Goal: Information Seeking & Learning: Learn about a topic

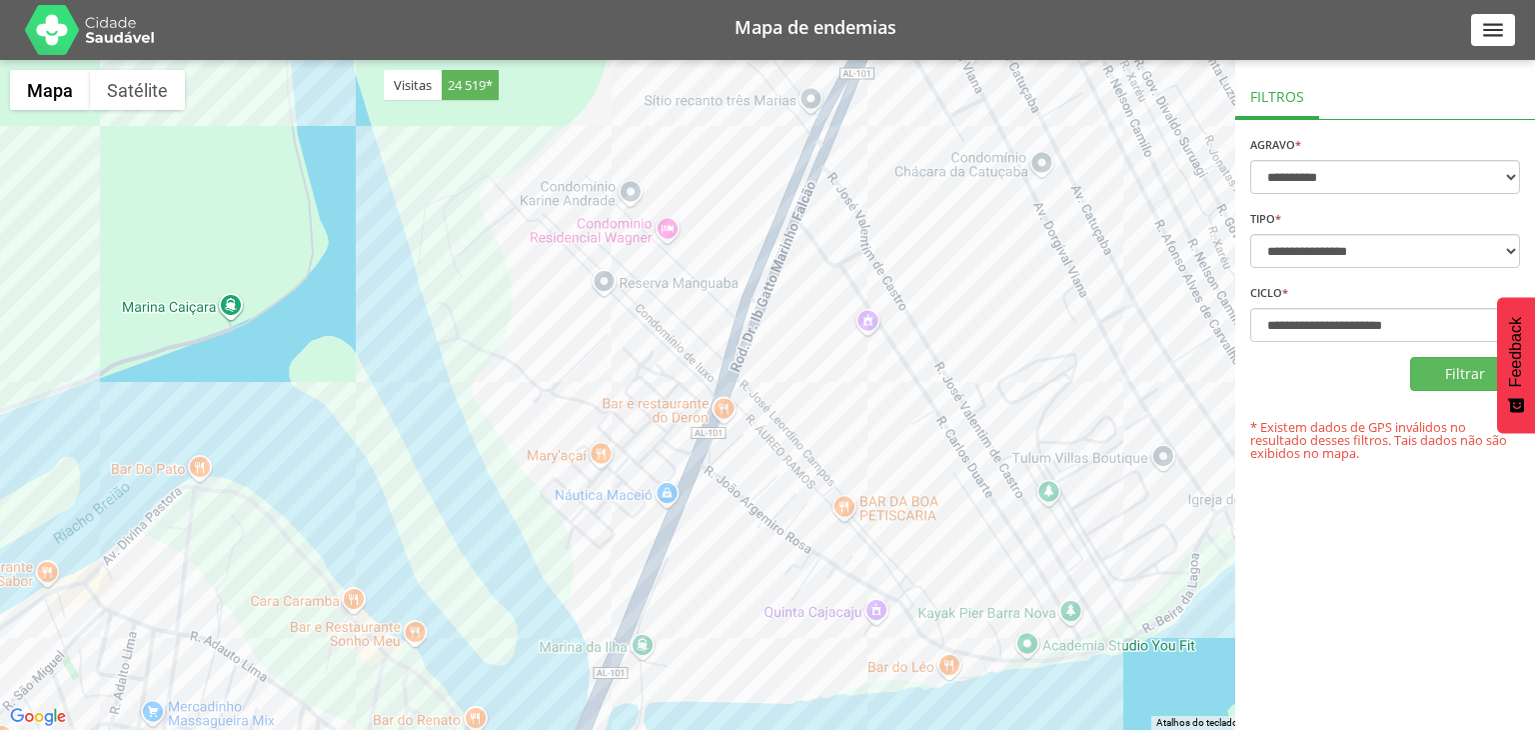
select select "*"
select select "**********"
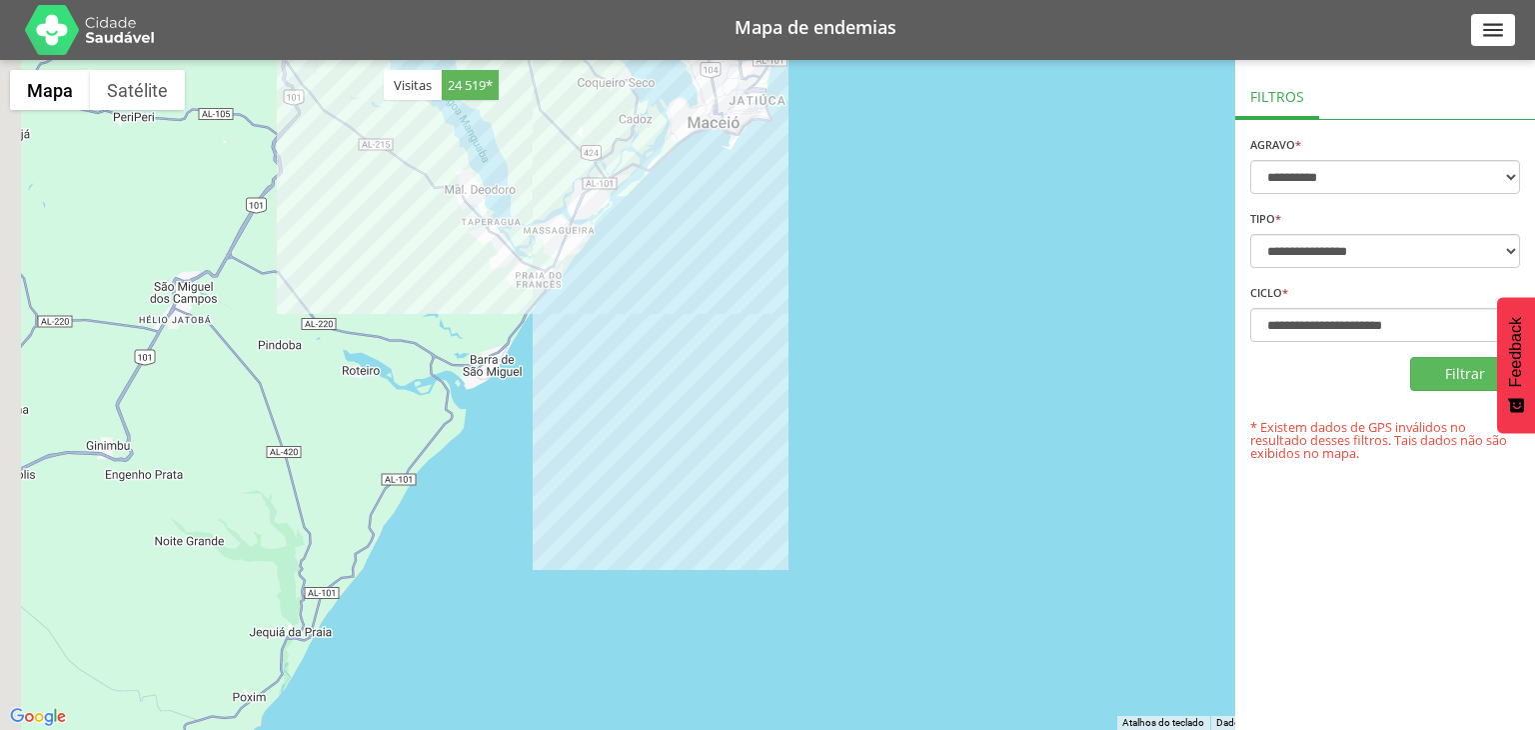
drag, startPoint x: 356, startPoint y: 178, endPoint x: 475, endPoint y: 190, distance: 119.6
click at [475, 190] on div at bounding box center [767, 395] width 1535 height 670
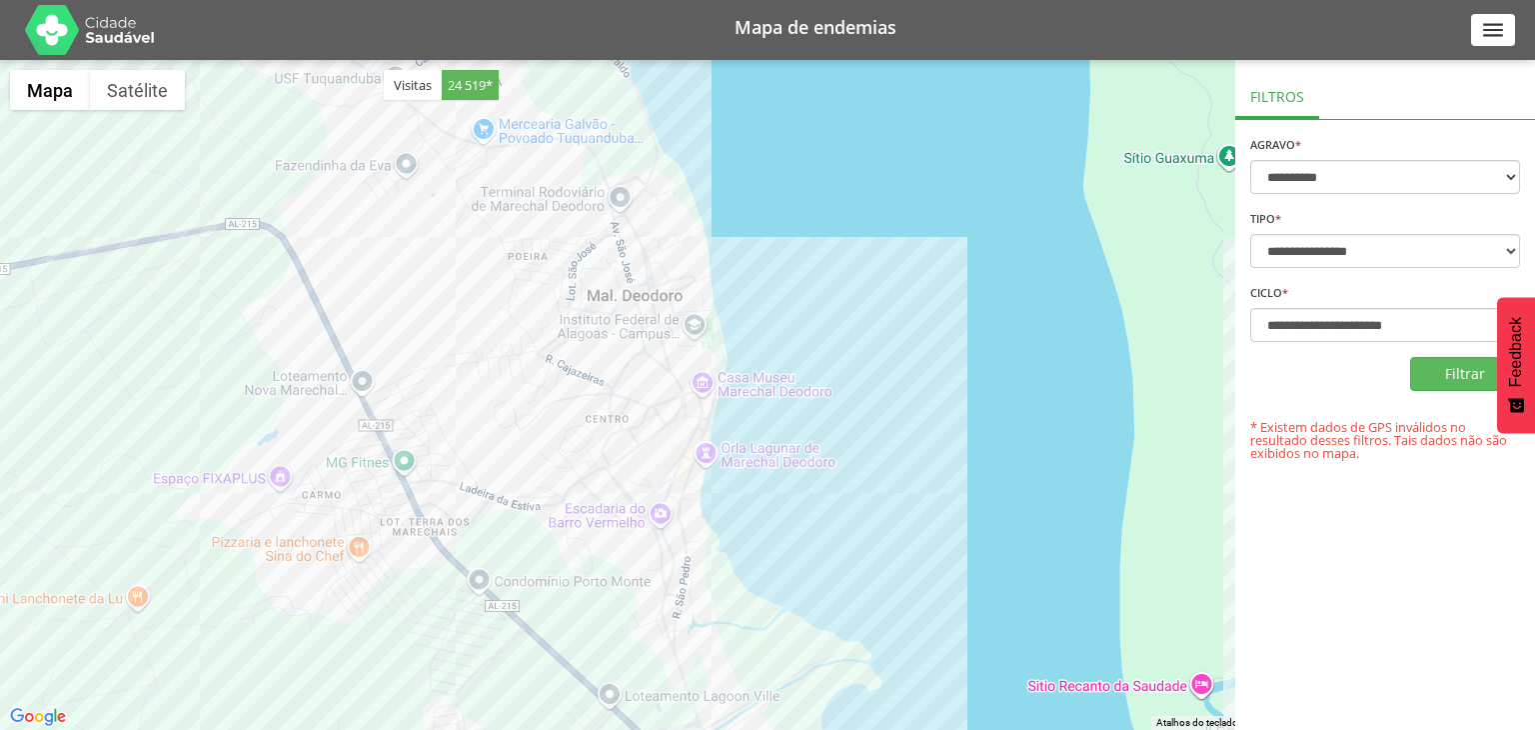
drag, startPoint x: 695, startPoint y: 204, endPoint x: 795, endPoint y: 457, distance: 271.9
click at [795, 457] on div at bounding box center [767, 395] width 1535 height 670
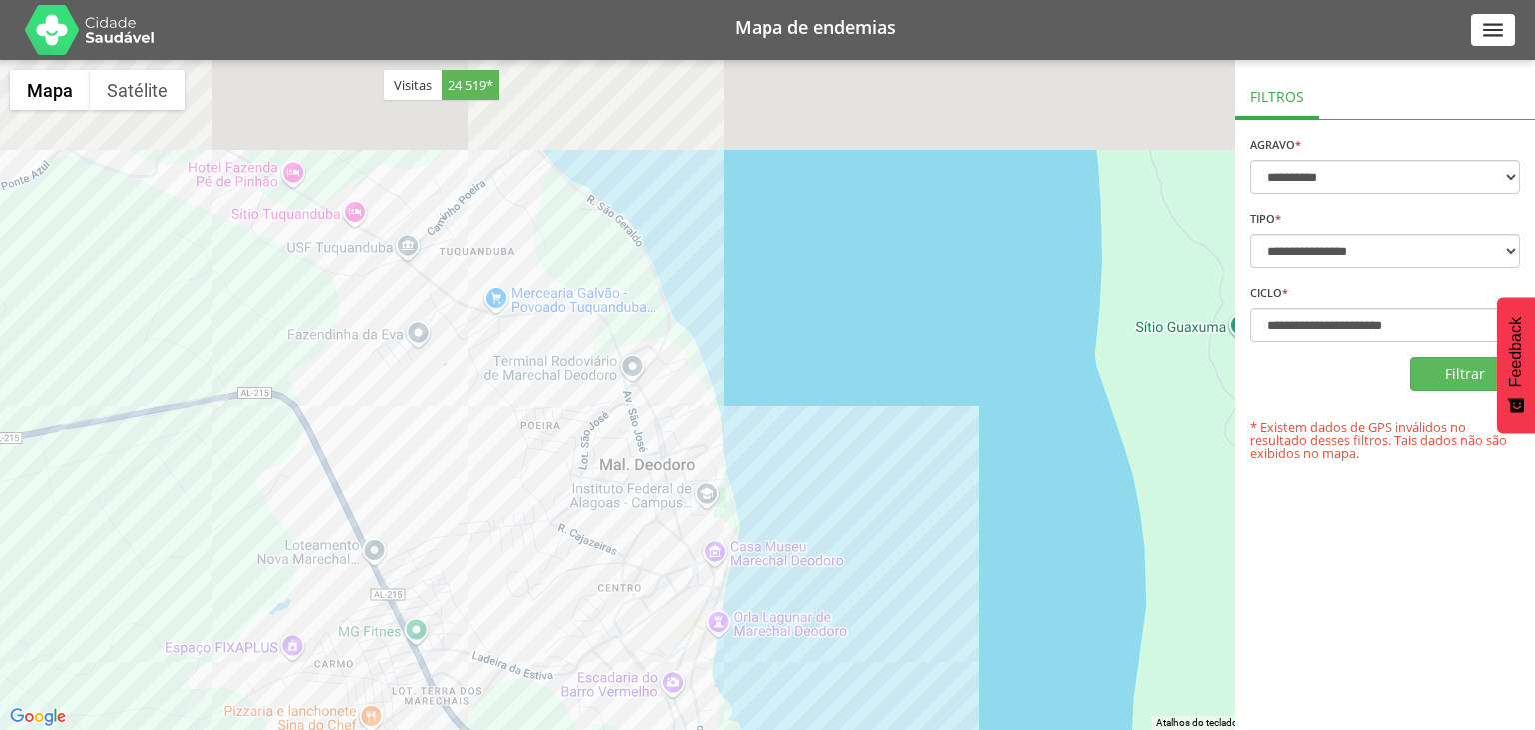
drag, startPoint x: 844, startPoint y: 261, endPoint x: 856, endPoint y: 488, distance: 227.2
click at [856, 488] on div at bounding box center [767, 395] width 1535 height 670
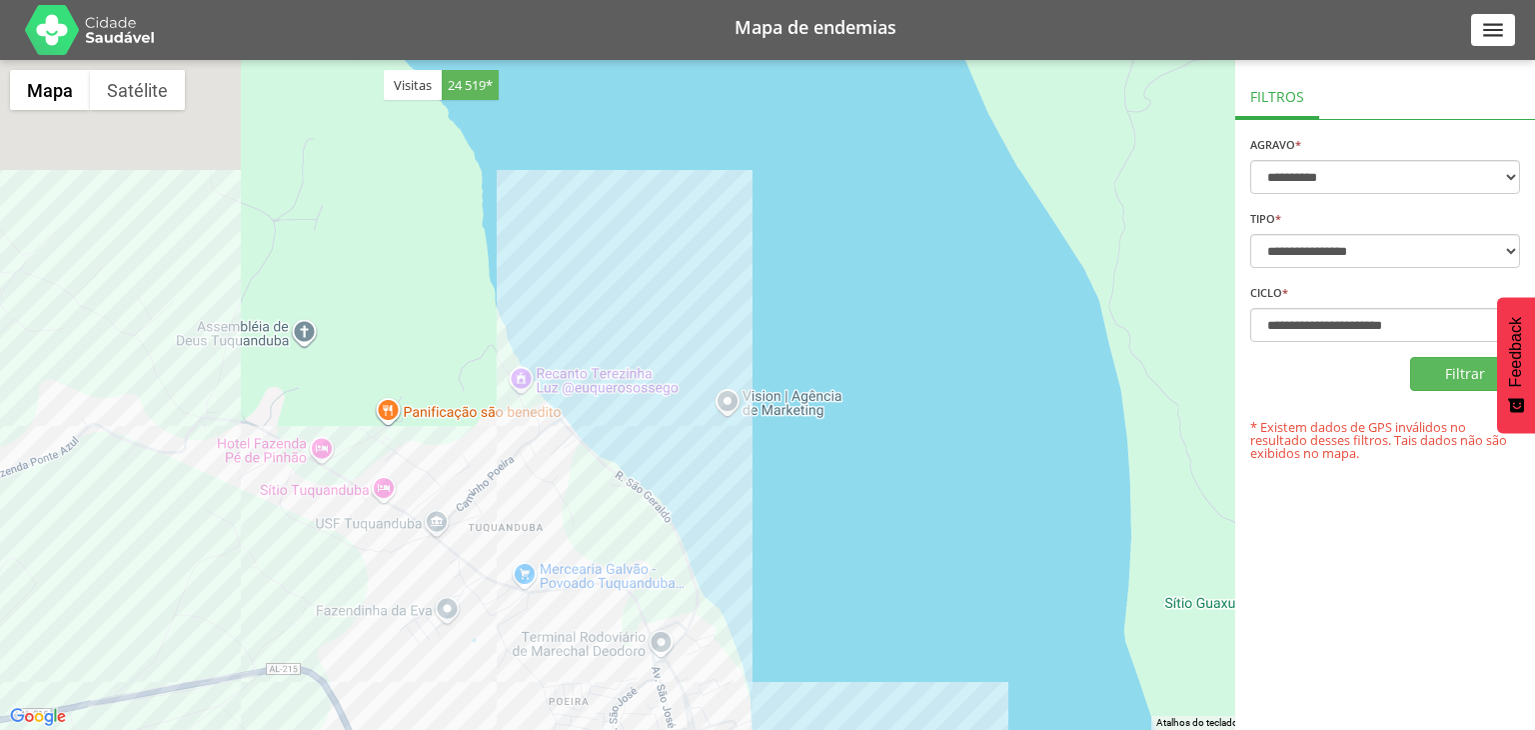
drag, startPoint x: 739, startPoint y: 284, endPoint x: 768, endPoint y: 513, distance: 230.7
click at [768, 513] on div at bounding box center [767, 395] width 1535 height 670
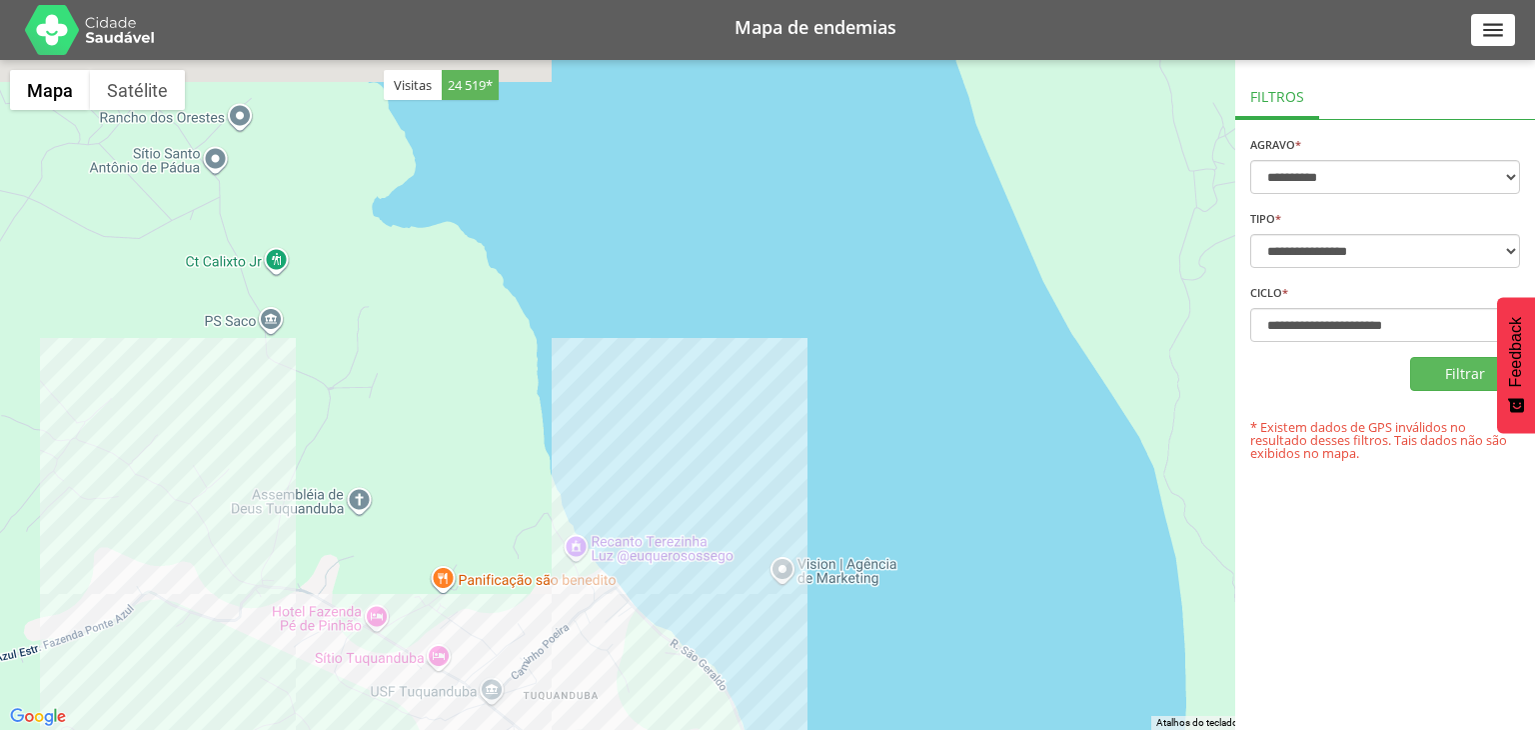
drag, startPoint x: 748, startPoint y: 281, endPoint x: 800, endPoint y: 439, distance: 166.3
click at [800, 439] on div at bounding box center [767, 395] width 1535 height 670
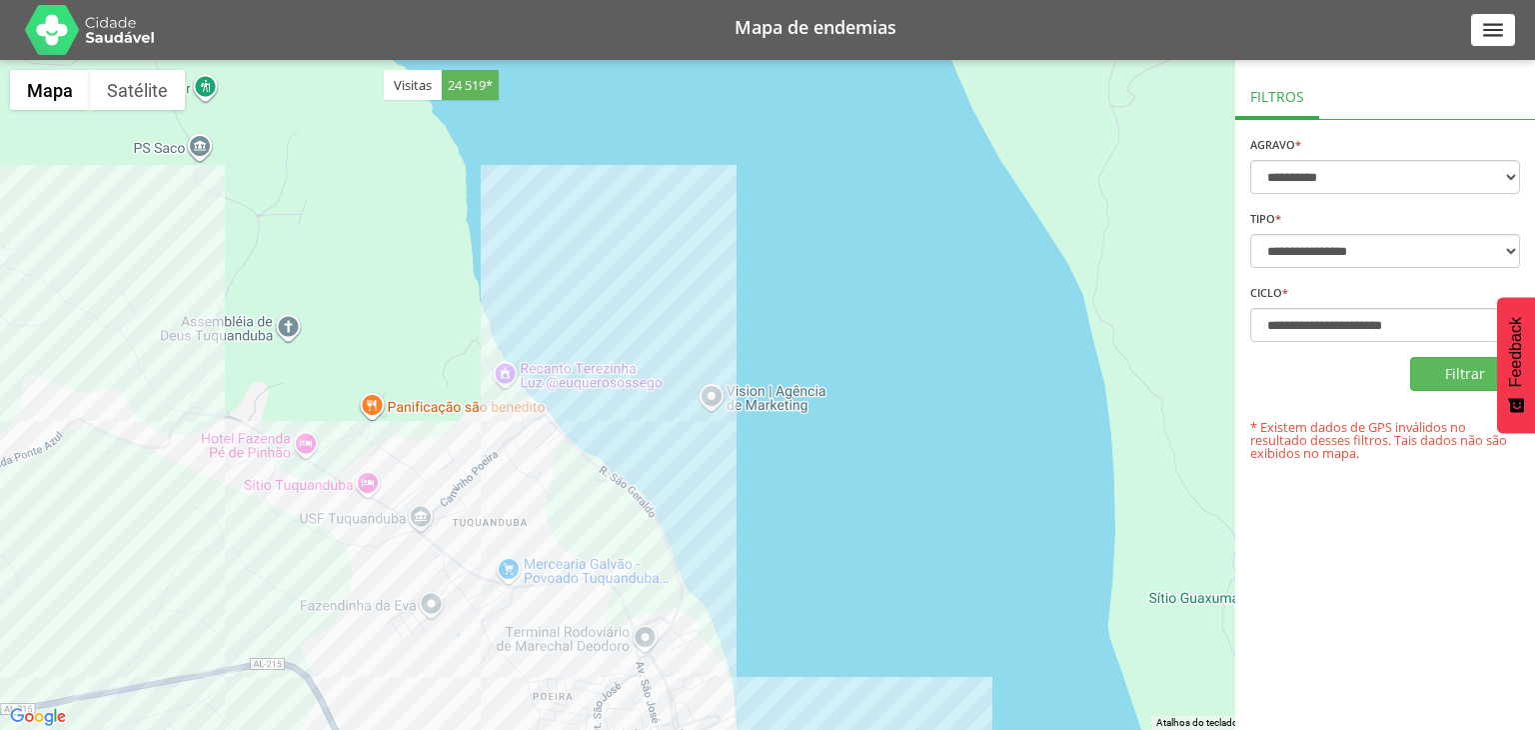
drag, startPoint x: 827, startPoint y: 365, endPoint x: 756, endPoint y: 191, distance: 187.8
click at [756, 191] on div at bounding box center [767, 395] width 1535 height 670
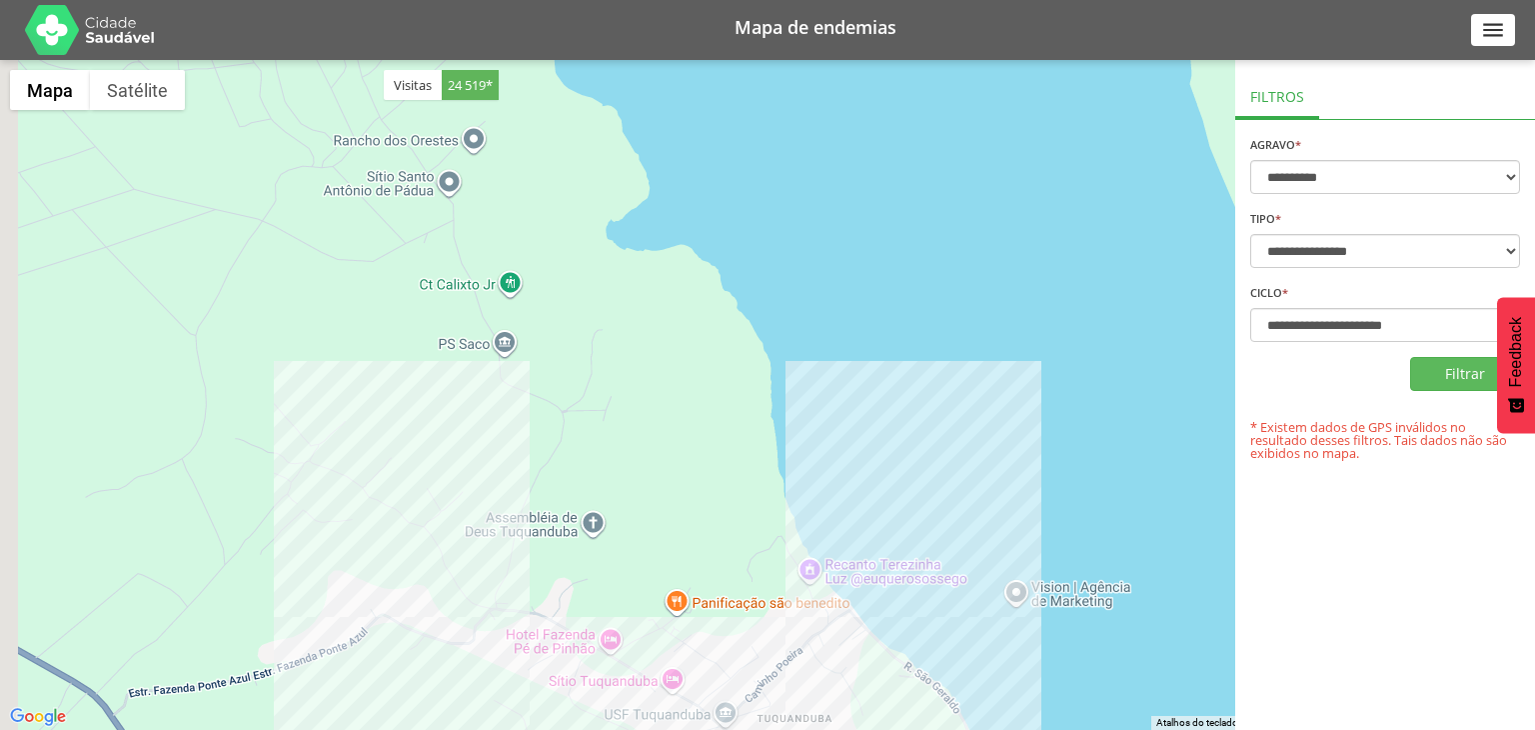
drag, startPoint x: 482, startPoint y: 159, endPoint x: 792, endPoint y: 351, distance: 364.5
click at [792, 351] on div at bounding box center [767, 395] width 1535 height 670
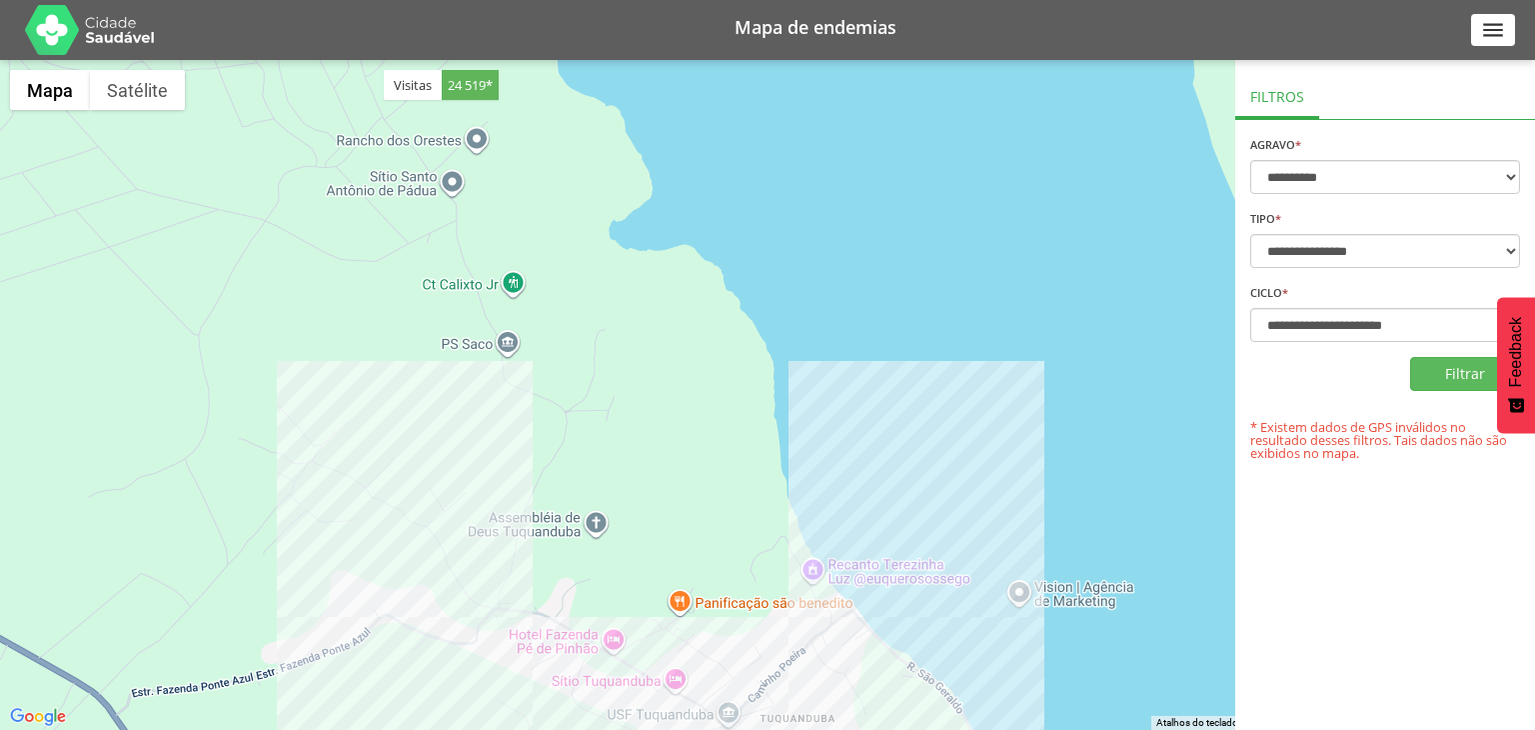
click at [511, 292] on div at bounding box center [767, 395] width 1535 height 670
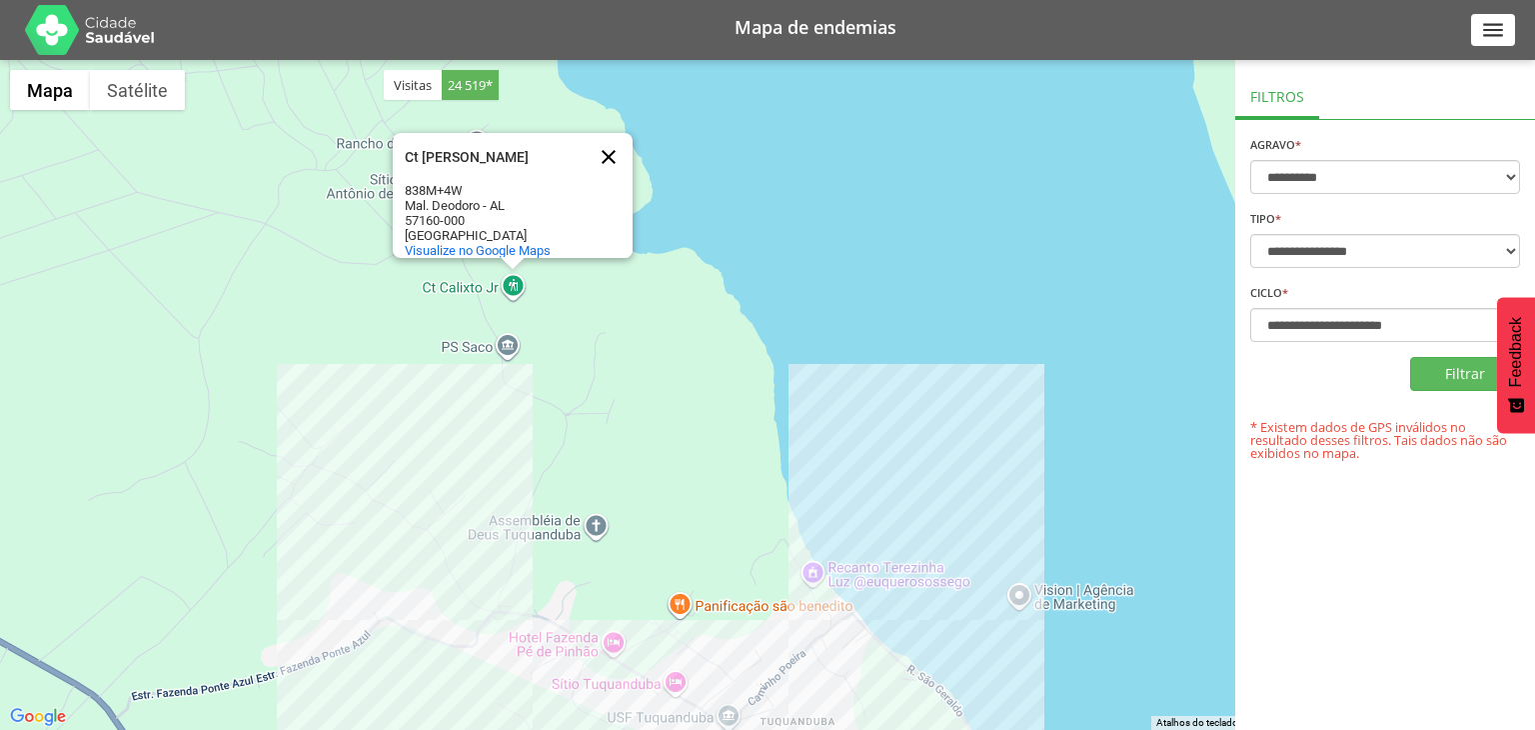
click at [612, 153] on button "Fechar" at bounding box center [609, 157] width 48 height 48
